Goal: Task Accomplishment & Management: Manage account settings

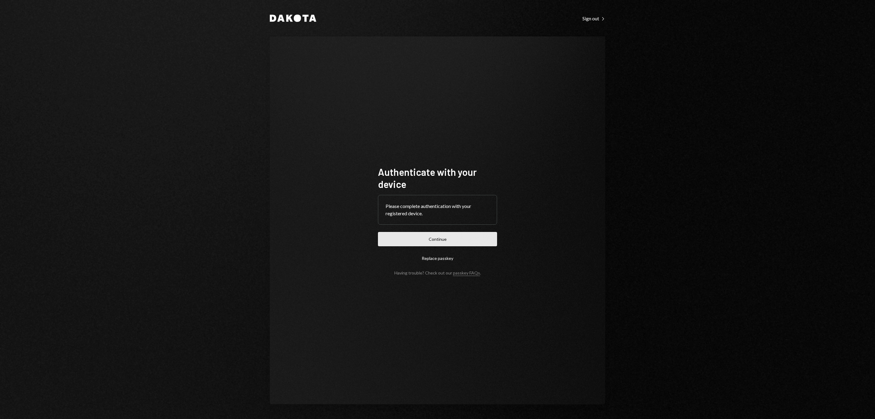
click at [490, 241] on button "Continue" at bounding box center [437, 239] width 119 height 14
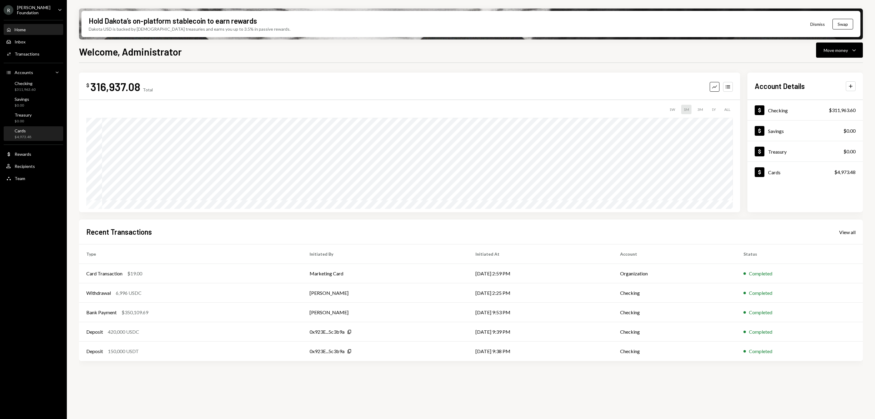
click at [40, 134] on div "Cards $4,973.48" at bounding box center [33, 134] width 55 height 12
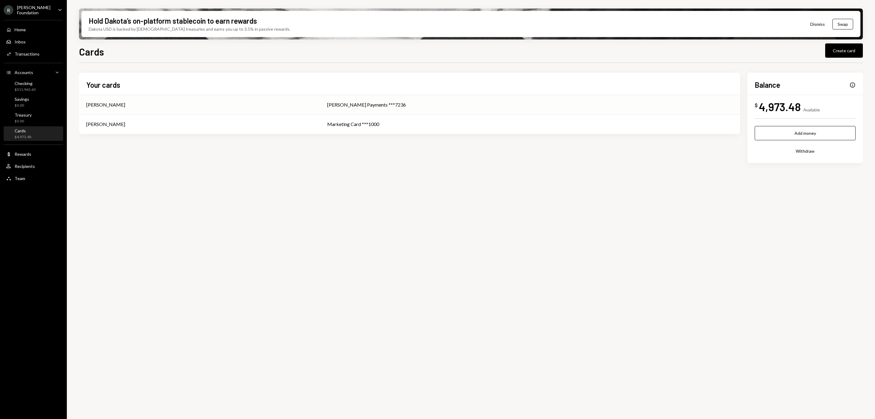
click at [313, 106] on div "[PERSON_NAME]" at bounding box center [199, 104] width 226 height 7
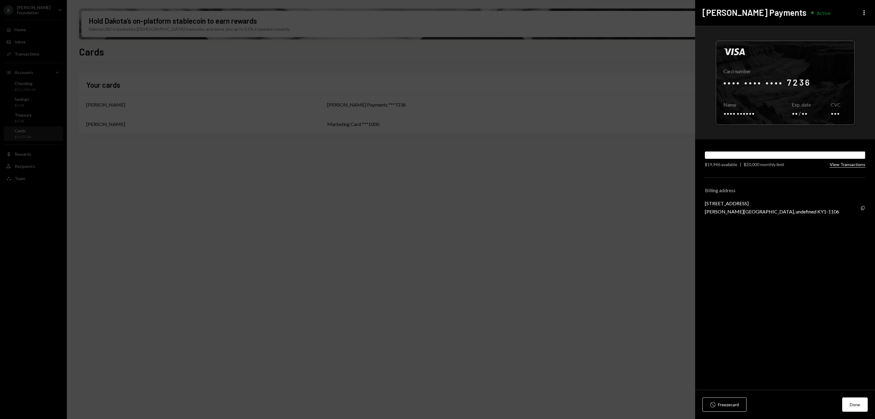
click at [846, 164] on button "View Transactions" at bounding box center [847, 165] width 36 height 6
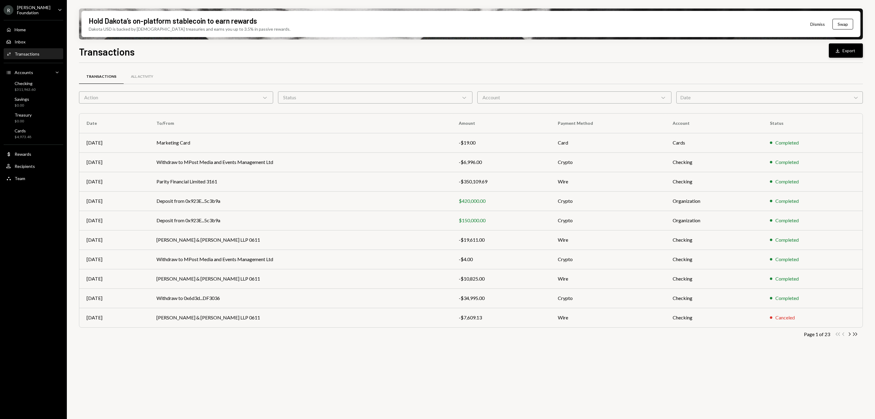
click at [851, 55] on button "Download Export" at bounding box center [846, 50] width 34 height 14
click at [21, 132] on div "Cards" at bounding box center [23, 130] width 17 height 5
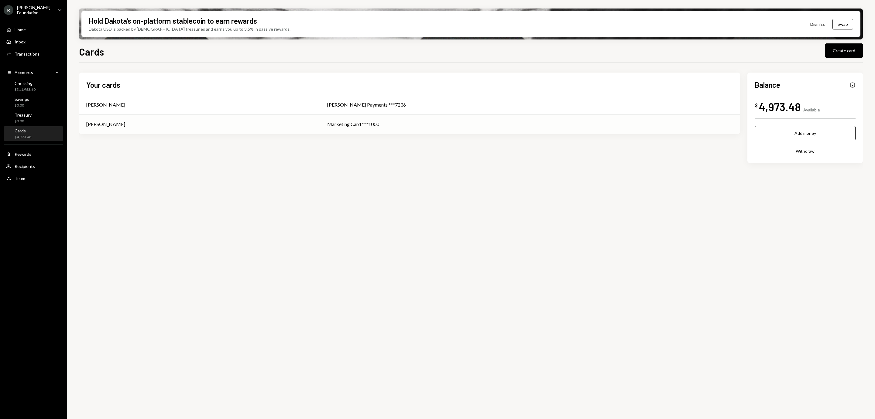
click at [419, 122] on div "Marketing Card ***1000" at bounding box center [529, 124] width 405 height 7
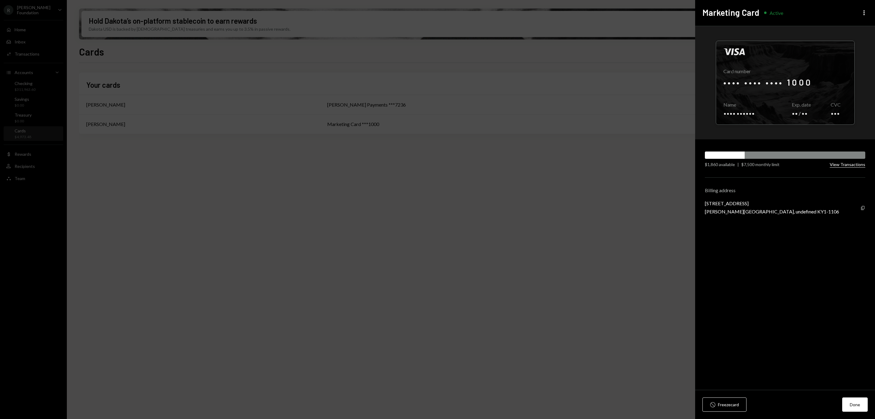
click at [851, 167] on button "View Transactions" at bounding box center [847, 165] width 36 height 6
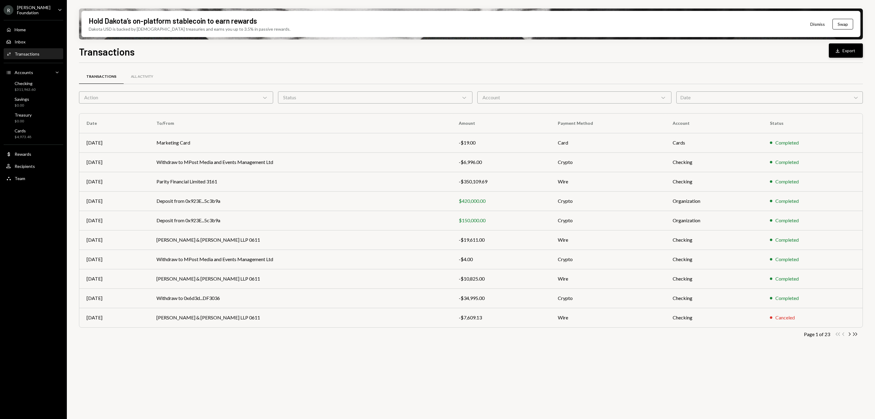
click at [853, 51] on button "Download Export" at bounding box center [846, 50] width 34 height 14
click at [37, 135] on div "Cards $4,973.48" at bounding box center [33, 134] width 55 height 12
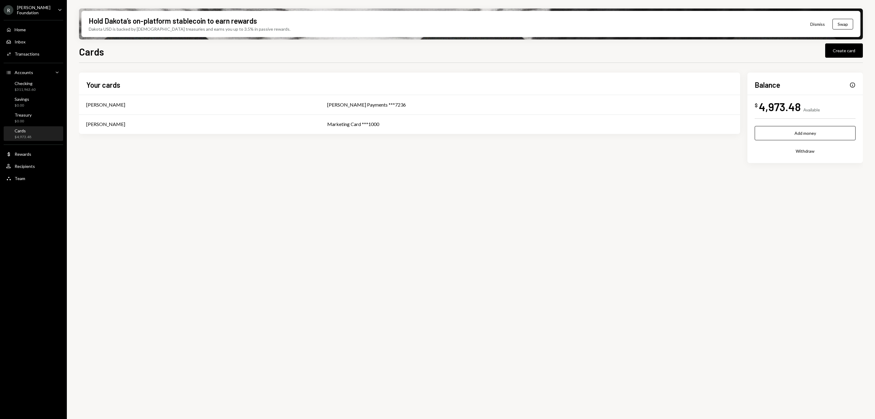
click at [44, 3] on ul "R [PERSON_NAME] Foundation Caret Down Home Home Inbox Inbox Activities Transact…" at bounding box center [33, 92] width 67 height 185
click at [43, 5] on div "R [PERSON_NAME] Foundation" at bounding box center [28, 10] width 49 height 10
click at [36, 91] on div "Sign out" at bounding box center [42, 93] width 65 height 5
